Goal: Transaction & Acquisition: Purchase product/service

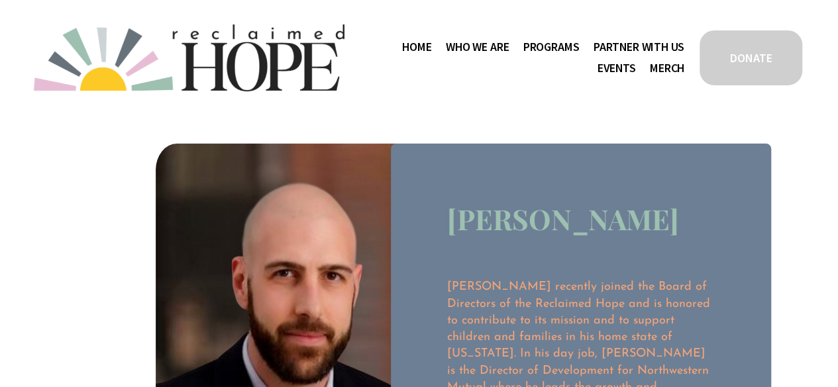
click at [0, 0] on span "Program Partners" at bounding box center [0, 0] width 0 height 0
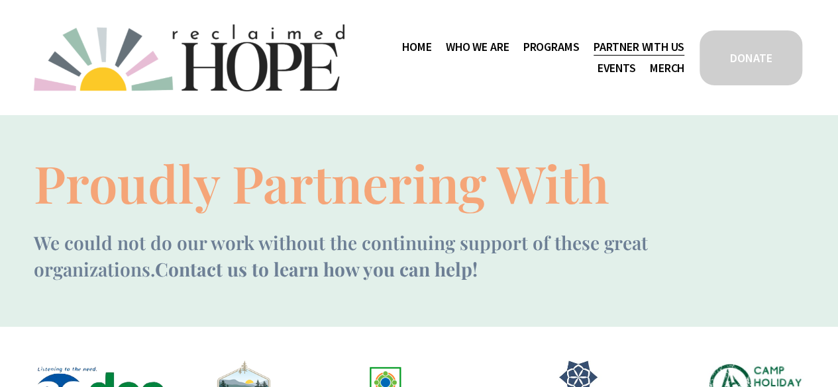
click at [0, 0] on span "Work With Us" at bounding box center [0, 0] width 0 height 0
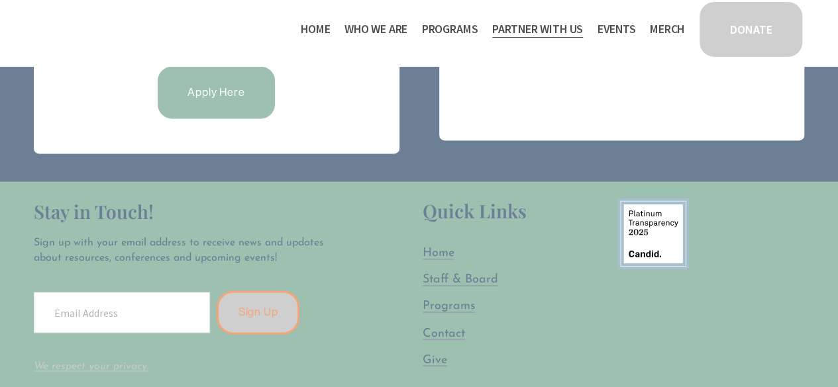
scroll to position [999, 0]
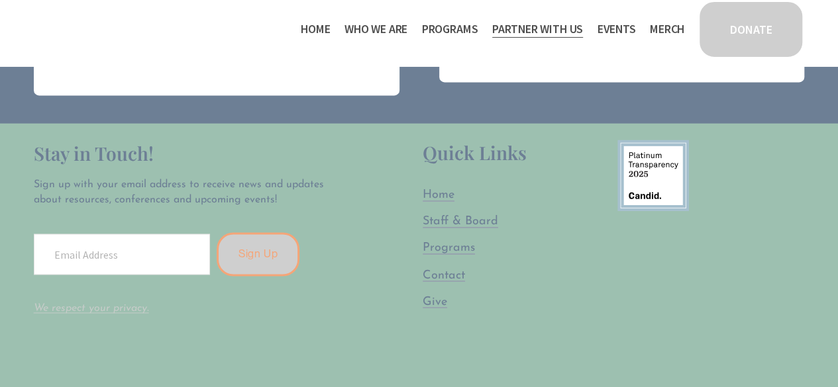
click at [434, 295] on span "Give" at bounding box center [435, 301] width 25 height 13
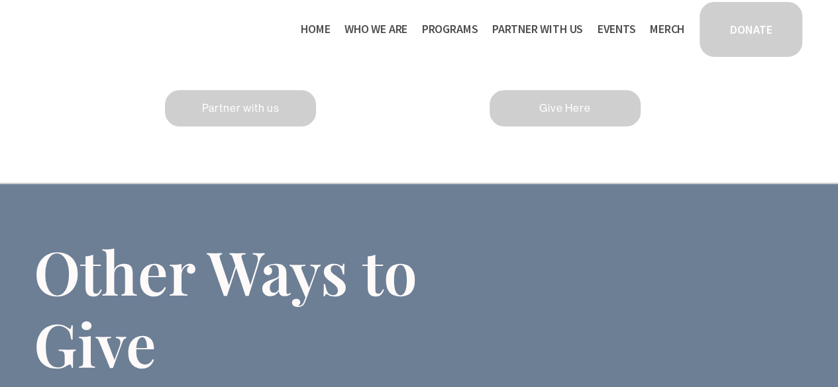
scroll to position [658, 0]
click at [262, 125] on link "Partner with us" at bounding box center [240, 109] width 155 height 40
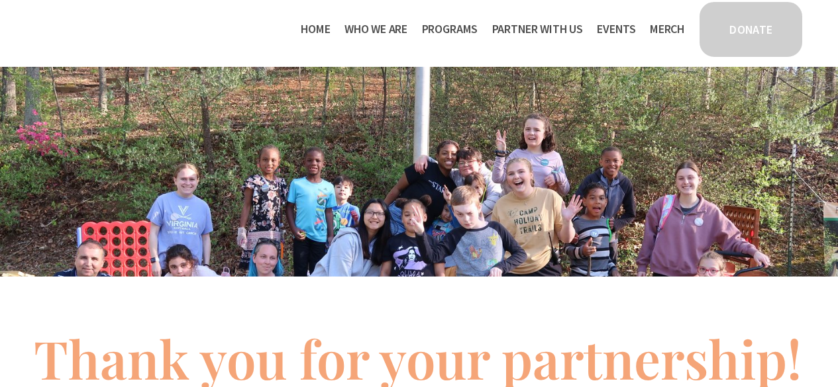
scroll to position [521, 0]
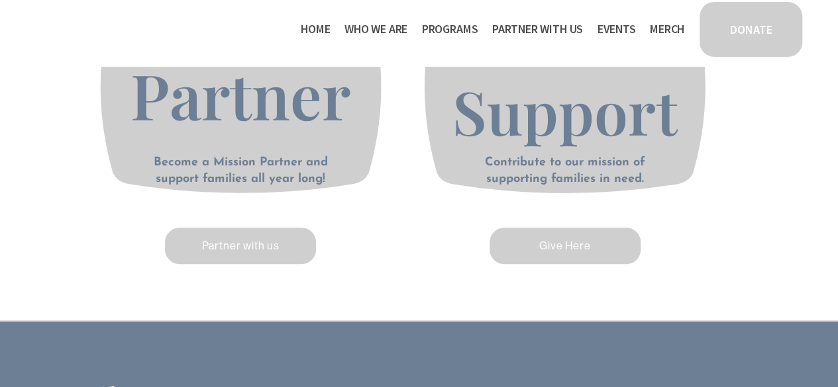
click at [510, 246] on link "Give Here" at bounding box center [564, 246] width 155 height 40
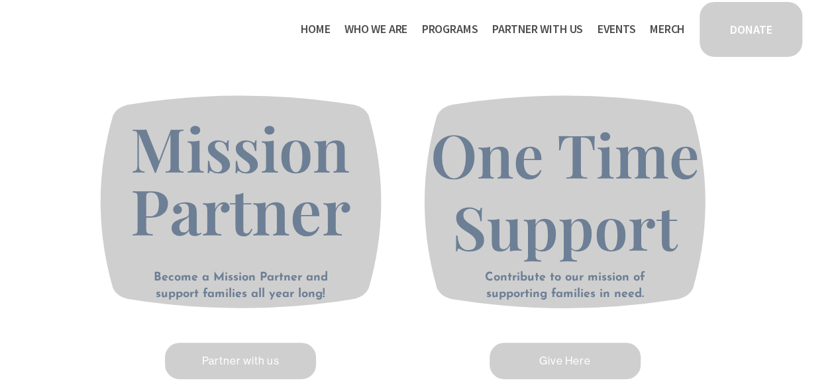
scroll to position [407, 0]
